Goal: Navigation & Orientation: Find specific page/section

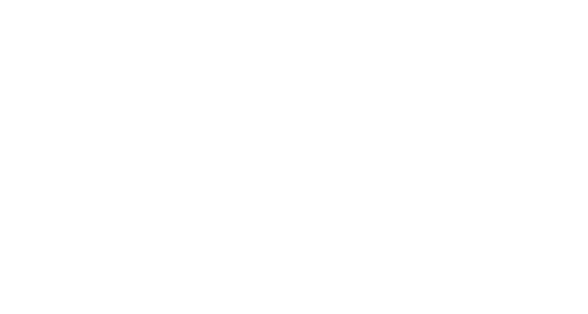
select select "*"
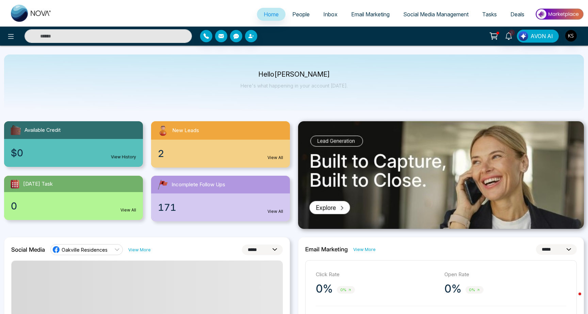
click at [300, 14] on span "People" at bounding box center [300, 14] width 17 height 7
